Goal: Transaction & Acquisition: Download file/media

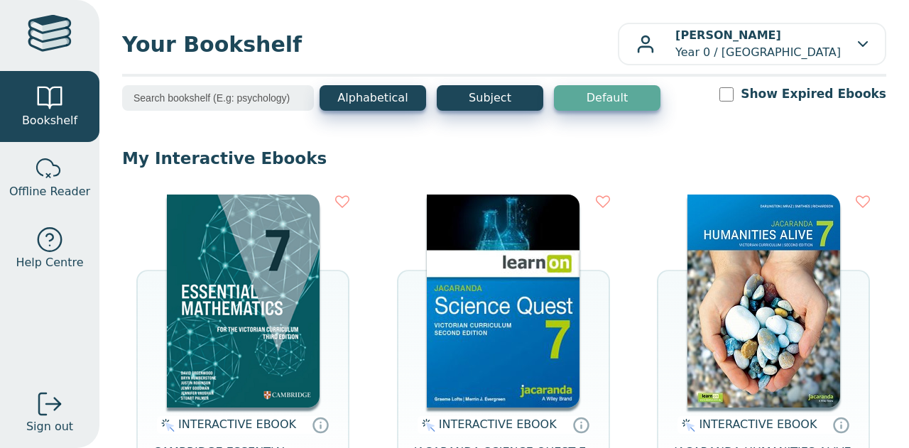
click at [247, 306] on img at bounding box center [243, 301] width 153 height 213
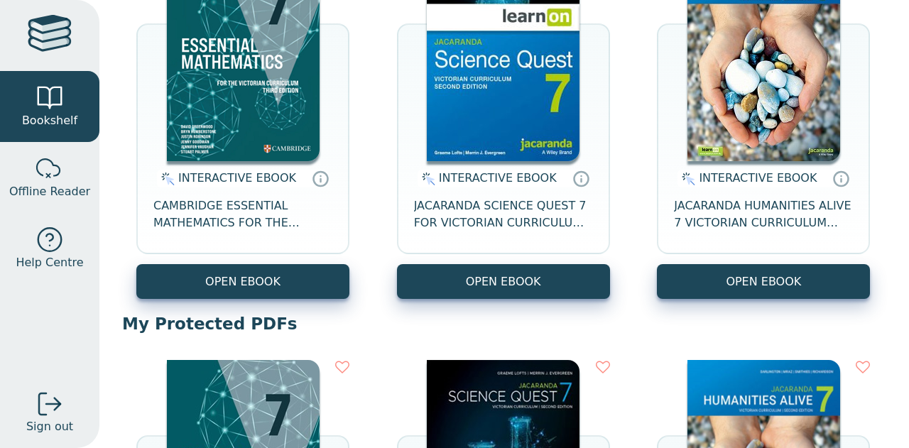
scroll to position [238, 0]
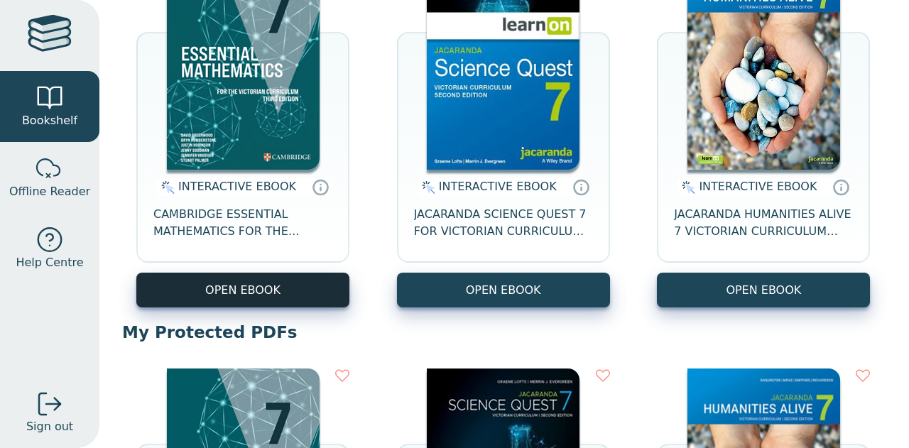
click at [249, 300] on button "OPEN EBOOK" at bounding box center [242, 290] width 213 height 35
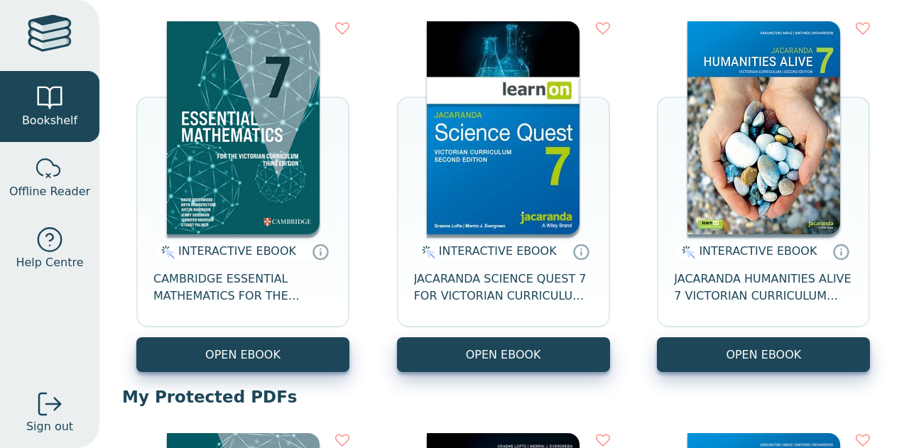
scroll to position [173, 0]
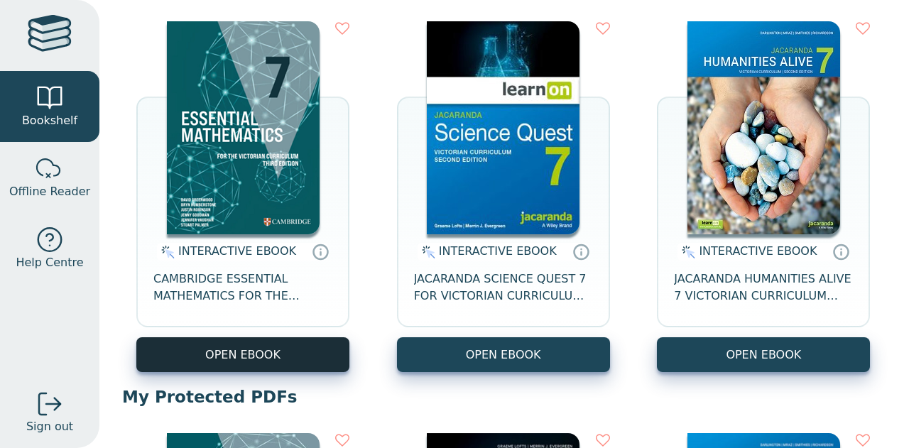
click at [244, 351] on button "OPEN EBOOK" at bounding box center [242, 354] width 213 height 35
click at [243, 361] on button "OPEN EBOOK" at bounding box center [242, 354] width 213 height 35
